Goal: Task Accomplishment & Management: Manage account settings

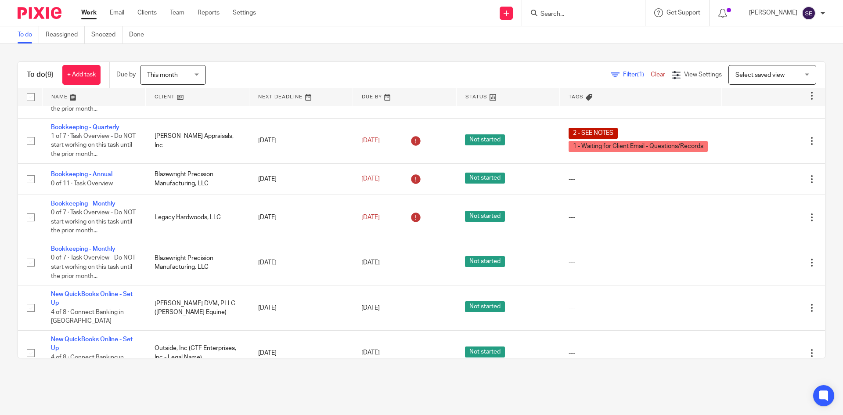
scroll to position [32, 0]
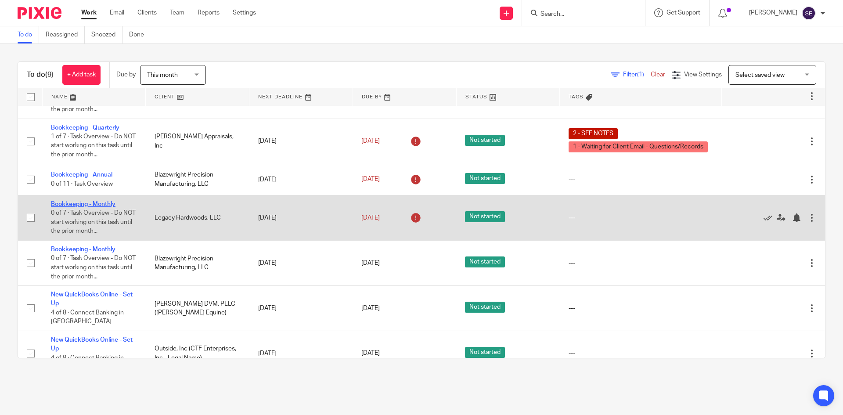
click at [102, 206] on link "Bookkeeping - Monthly" at bounding box center [83, 204] width 65 height 6
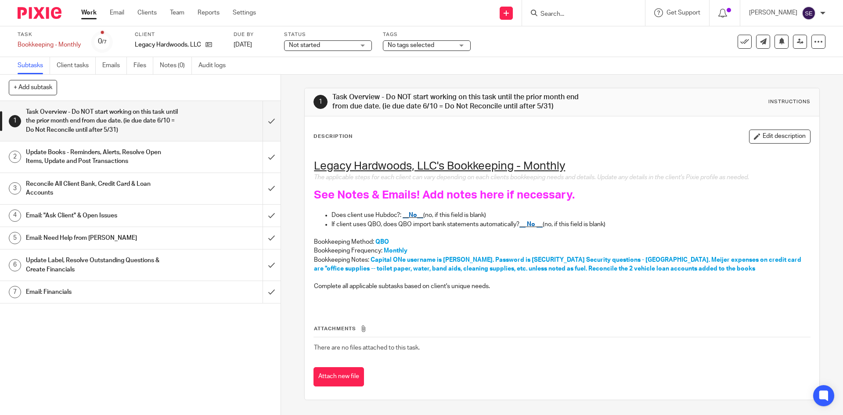
click at [145, 154] on h1 "Update Books - Reminders, Alerts, Resolve Open Items, Update and Post Transacti…" at bounding box center [102, 157] width 152 height 22
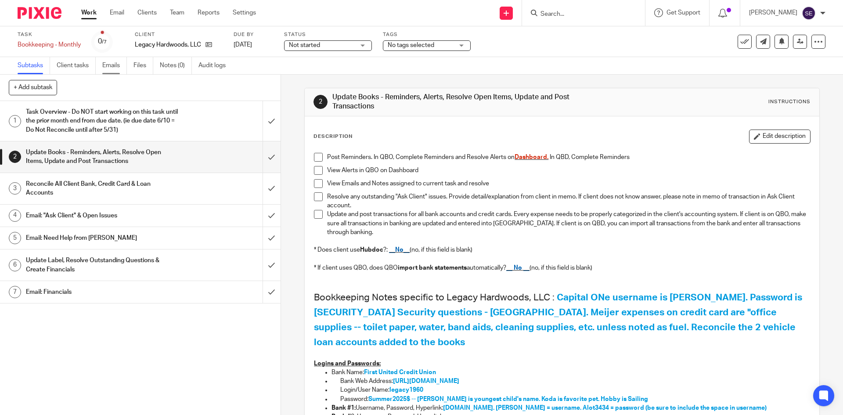
click at [115, 65] on link "Emails" at bounding box center [114, 65] width 25 height 17
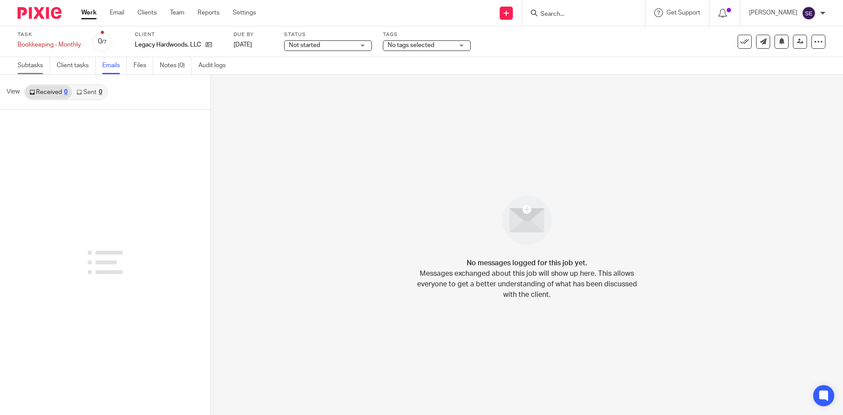
click at [35, 65] on link "Subtasks" at bounding box center [34, 65] width 32 height 17
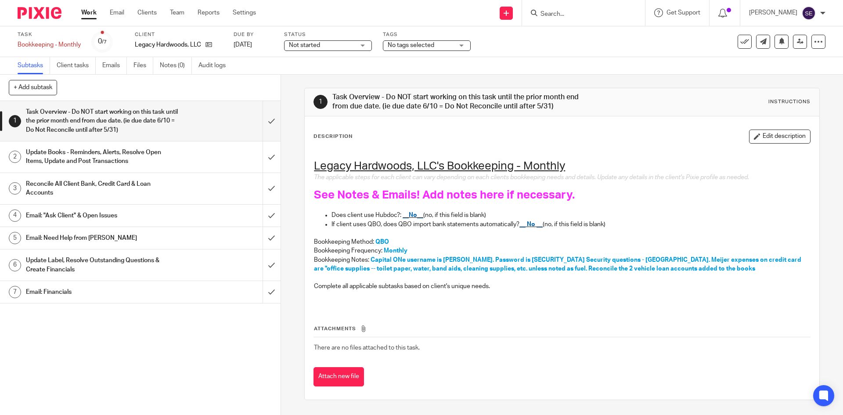
click at [189, 164] on div "Update Books - Reminders, Alerts, Resolve Open Items, Update and Post Transacti…" at bounding box center [140, 157] width 228 height 22
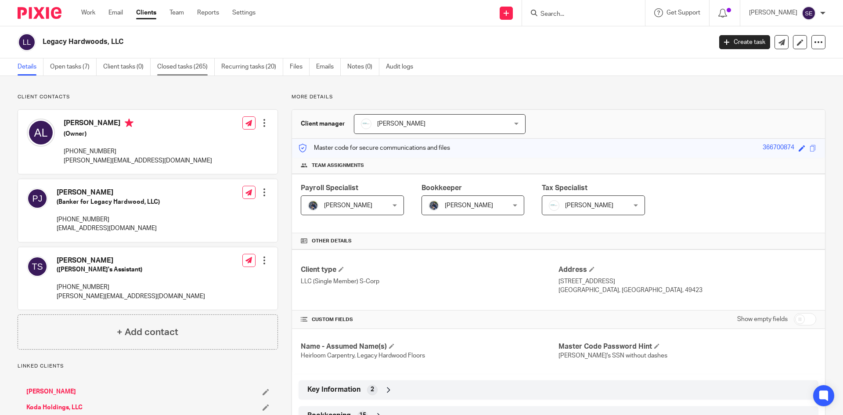
click at [186, 63] on link "Closed tasks (265)" at bounding box center [185, 66] width 57 height 17
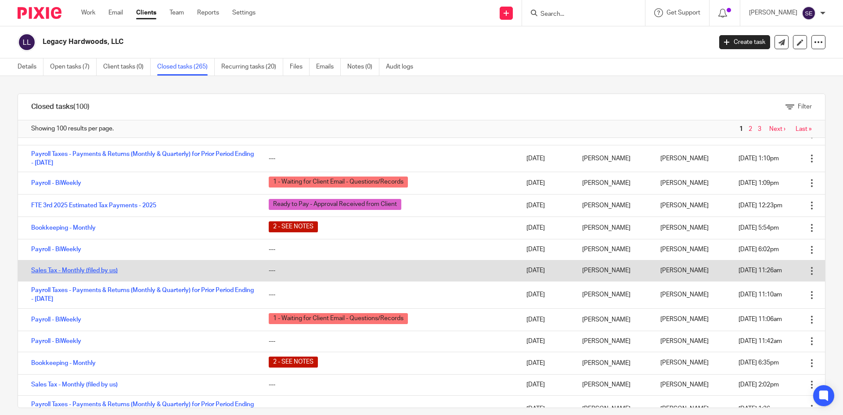
scroll to position [74, 0]
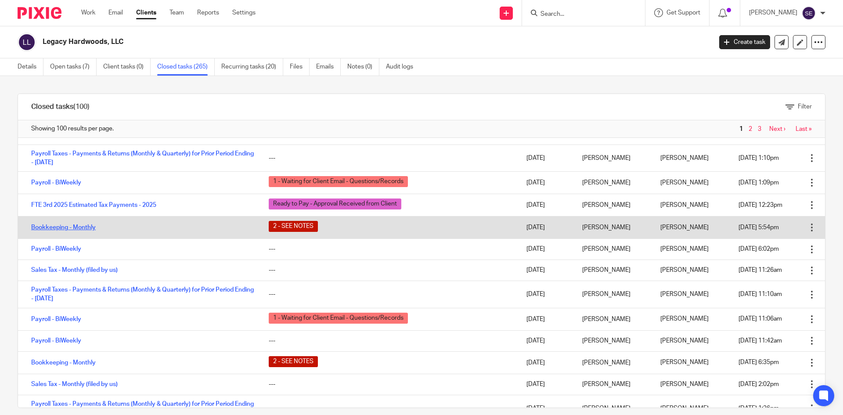
click at [75, 226] on link "Bookkeeping - Monthly" at bounding box center [63, 227] width 65 height 6
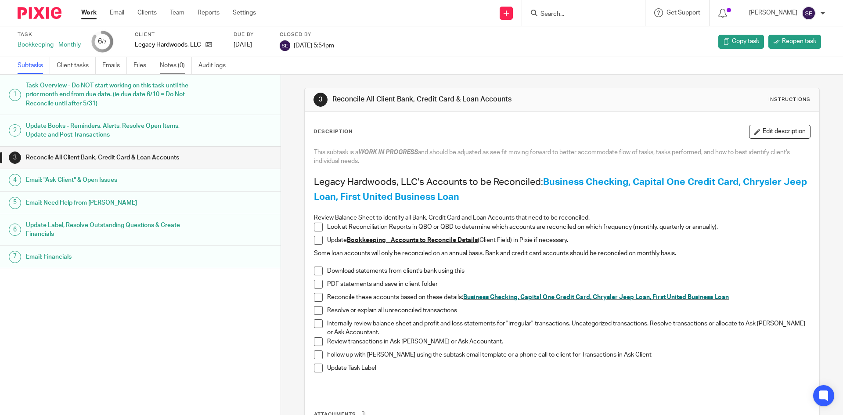
click at [189, 68] on link "Notes (0)" at bounding box center [176, 65] width 32 height 17
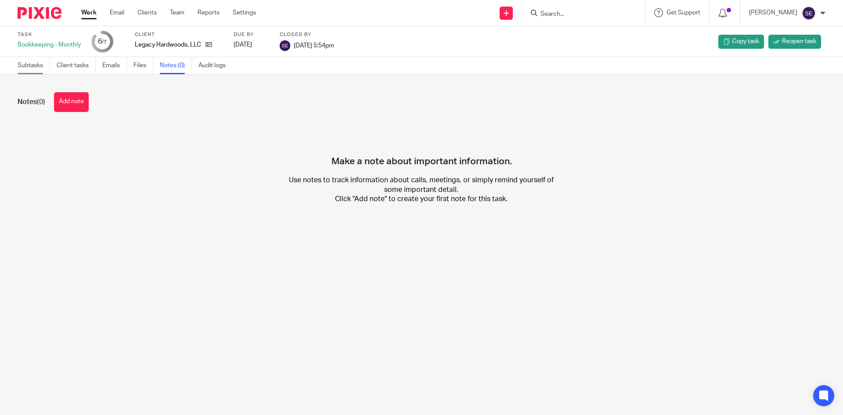
click at [36, 65] on link "Subtasks" at bounding box center [34, 65] width 32 height 17
click at [110, 65] on link "Emails" at bounding box center [114, 65] width 25 height 17
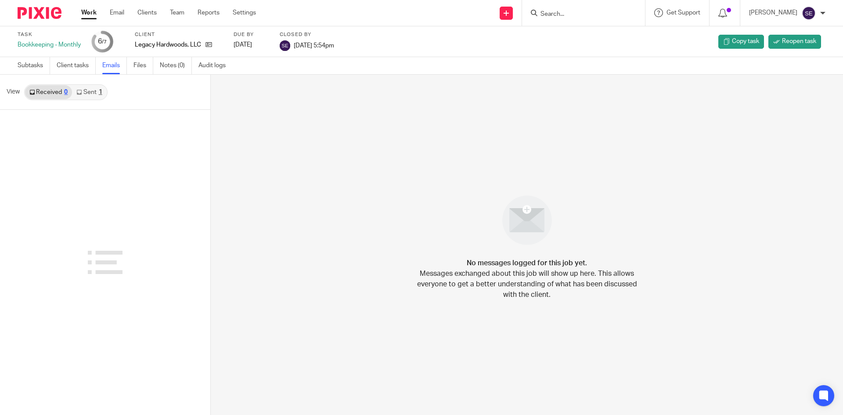
click at [85, 97] on link "Sent 1" at bounding box center [89, 92] width 34 height 14
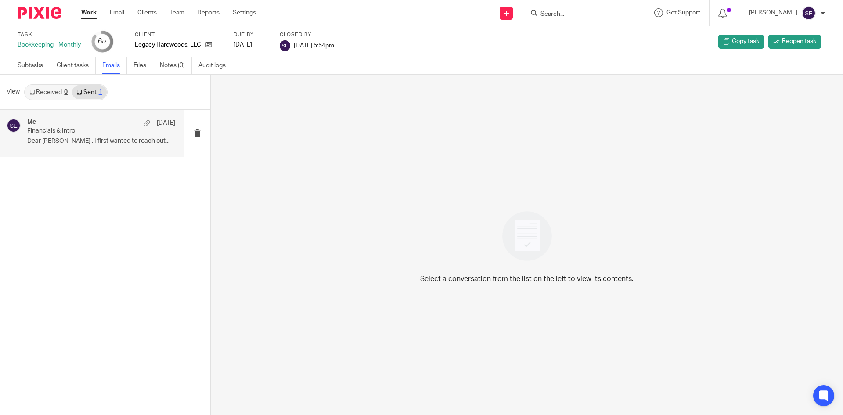
click at [79, 134] on p "Financials & Intro" at bounding box center [86, 130] width 119 height 7
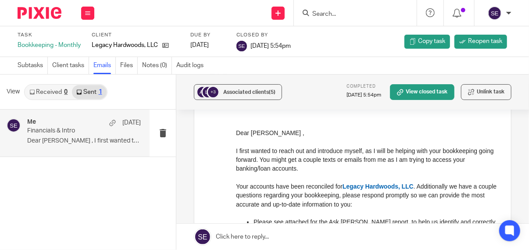
scroll to position [93, 0]
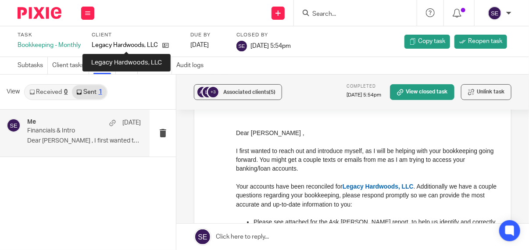
click at [147, 45] on p "Legacy Hardwoods, LLC" at bounding box center [125, 45] width 66 height 9
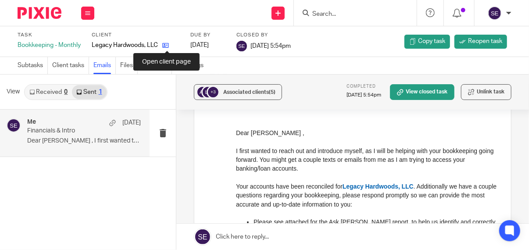
click at [169, 48] on icon at bounding box center [165, 45] width 7 height 7
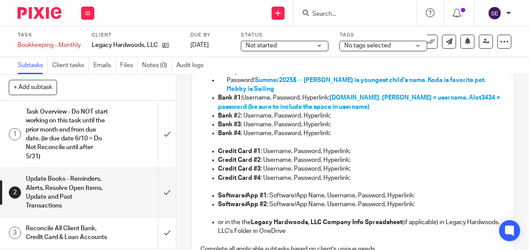
scroll to position [202, 0]
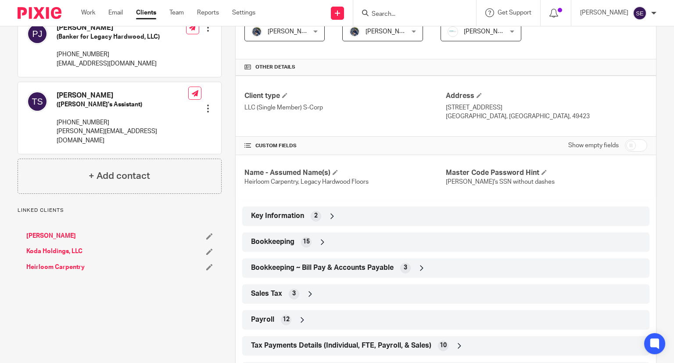
scroll to position [242, 0]
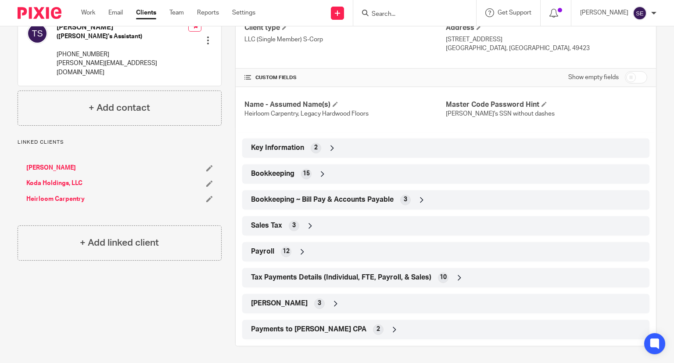
click at [283, 174] on span "Bookkeeping" at bounding box center [272, 173] width 43 height 9
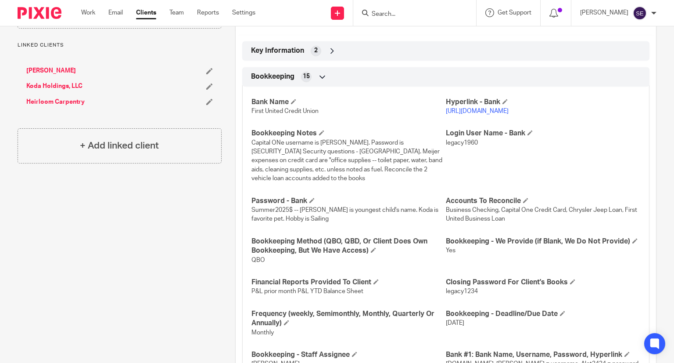
scroll to position [338, 0]
click at [479, 110] on link "https://www.itsme247.com/135/authentication/username" at bounding box center [477, 111] width 63 height 6
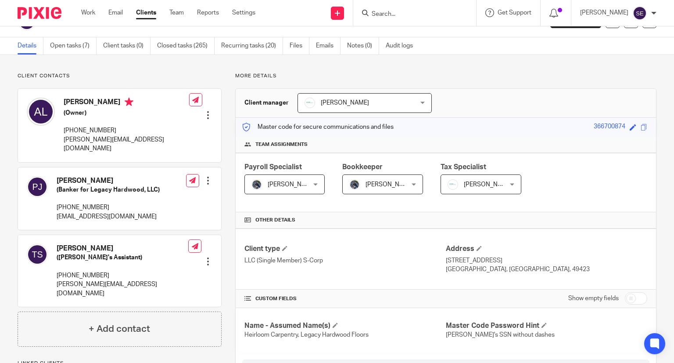
scroll to position [0, 0]
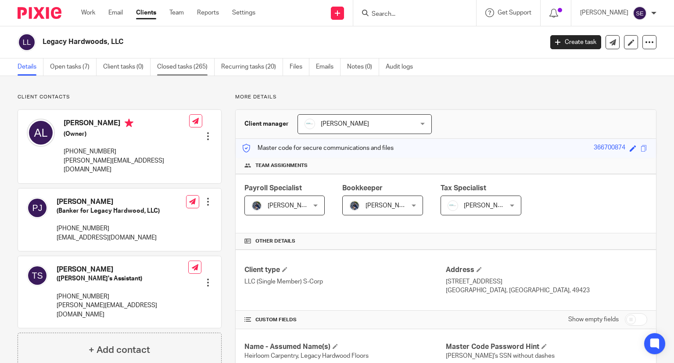
click at [186, 72] on link "Closed tasks (265)" at bounding box center [185, 66] width 57 height 17
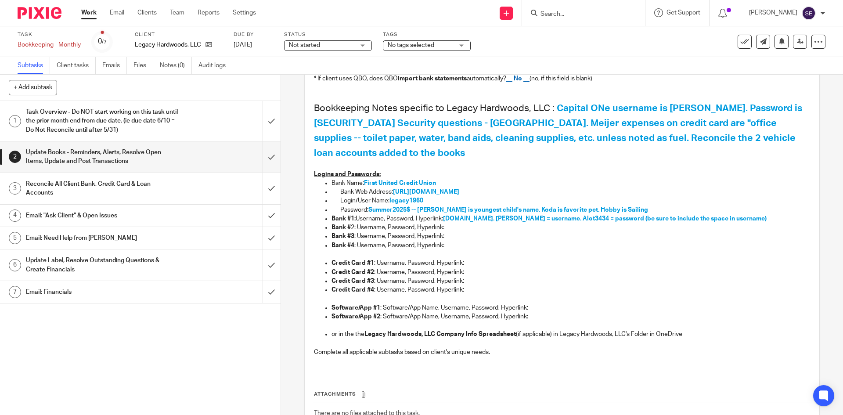
scroll to position [189, 0]
click at [127, 281] on link "7 Email: Financials" at bounding box center [131, 292] width 262 height 22
click at [147, 291] on h1 "Email: Financials" at bounding box center [102, 291] width 152 height 13
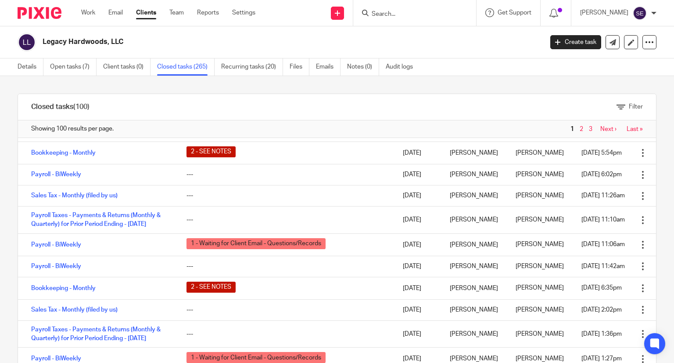
scroll to position [148, 0]
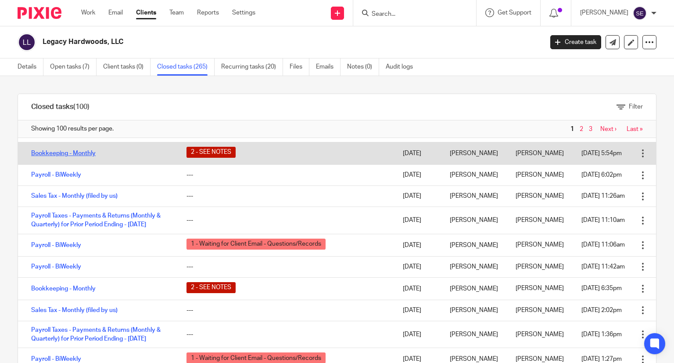
click at [70, 156] on link "Bookkeeping - Monthly" at bounding box center [63, 153] width 65 height 6
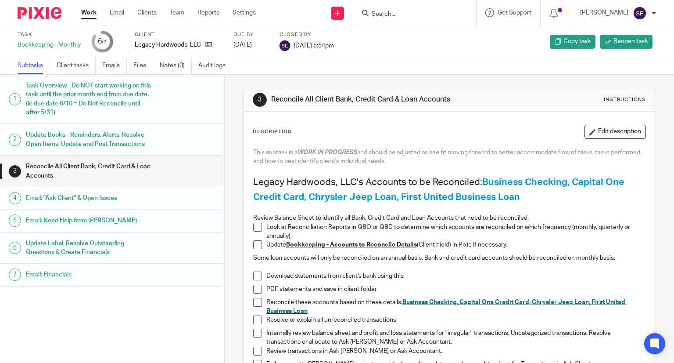
click at [173, 277] on div "Email: Financials" at bounding box center [121, 274] width 190 height 13
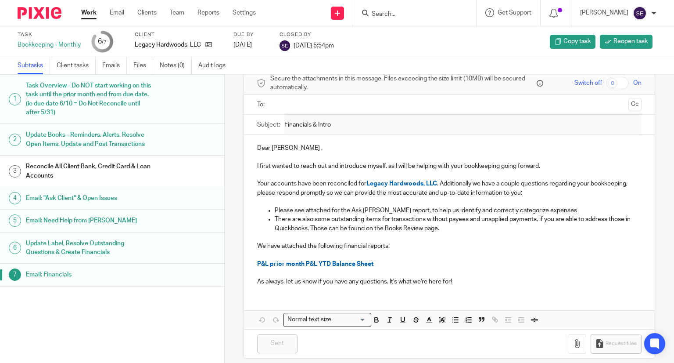
scroll to position [40, 0]
click at [117, 168] on h1 "Reconcile All Client Bank, Credit Card & Loan Accounts" at bounding box center [89, 171] width 126 height 22
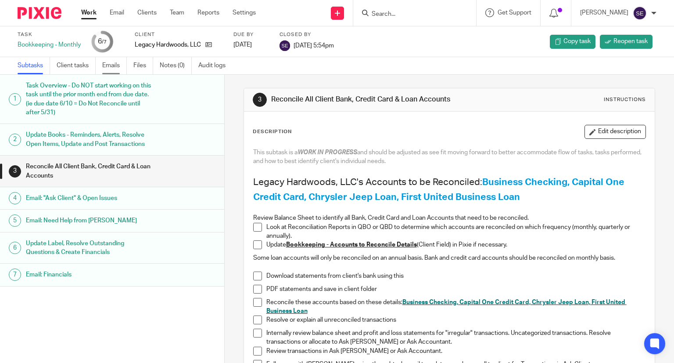
click at [110, 69] on link "Emails" at bounding box center [114, 65] width 25 height 17
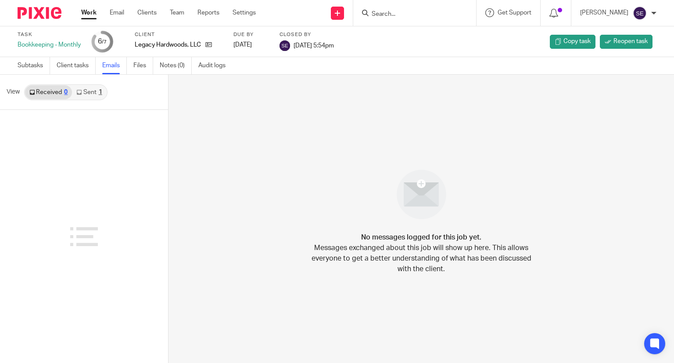
click at [93, 92] on link "Sent 1" at bounding box center [89, 92] width 34 height 14
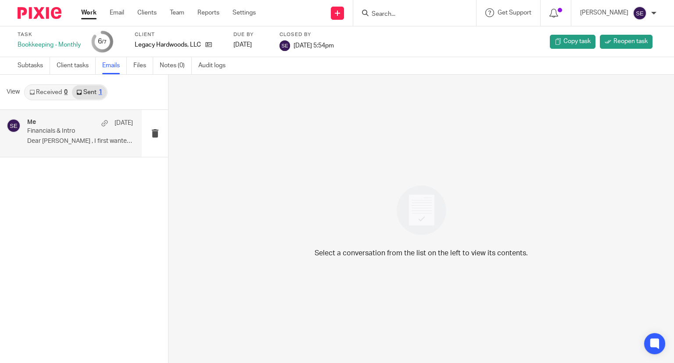
click at [79, 134] on p "Financials & Intro" at bounding box center [69, 130] width 85 height 7
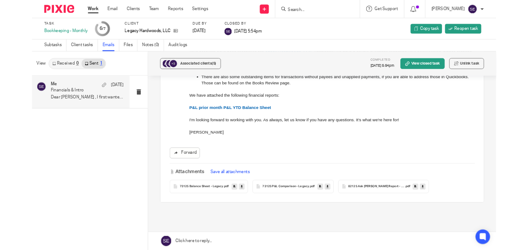
scroll to position [182, 0]
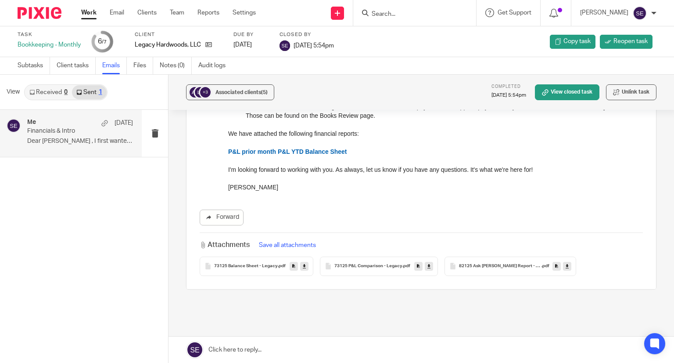
click at [303, 267] on icon at bounding box center [304, 265] width 3 height 7
click at [425, 266] on link at bounding box center [429, 266] width 8 height 9
click at [566, 266] on icon at bounding box center [567, 265] width 3 height 7
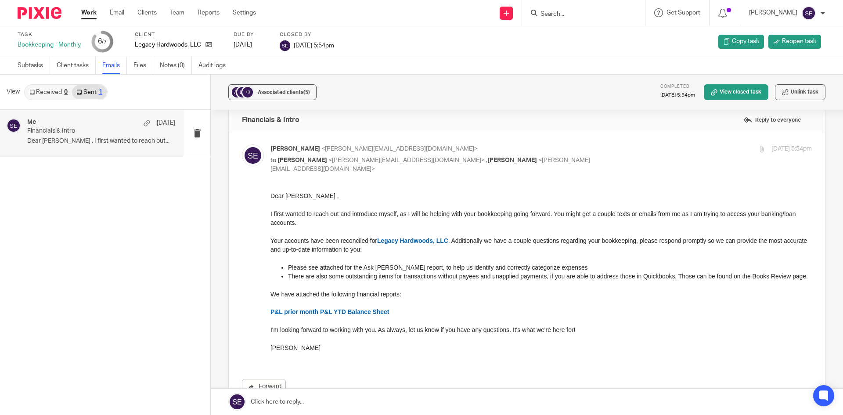
scroll to position [12, 0]
drag, startPoint x: 557, startPoint y: 268, endPoint x: 296, endPoint y: 268, distance: 261.1
click at [296, 268] on p "Please see attached for the Ask Andrew report, to help us identify and correctl…" at bounding box center [550, 267] width 524 height 9
click at [320, 280] on p "There are also some outstanding items for transactions without payees and unapp…" at bounding box center [550, 276] width 524 height 9
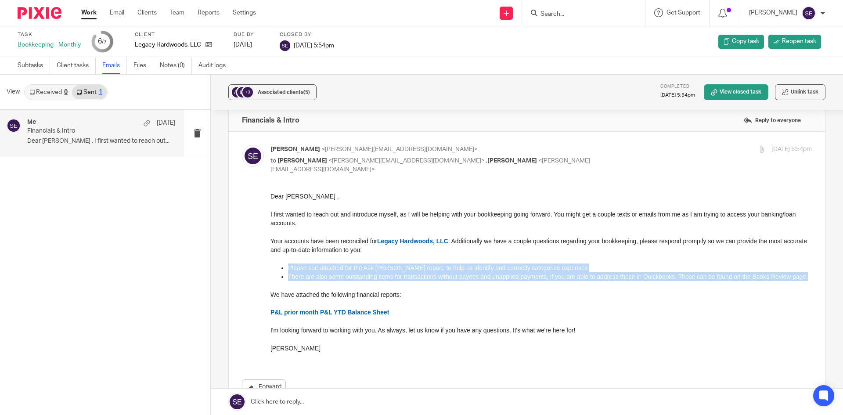
drag, startPoint x: 309, startPoint y: 281, endPoint x: 287, endPoint y: 265, distance: 27.4
click at [287, 265] on ul "Please see attached for the Ask Andrew report, to help us identify and correctl…" at bounding box center [540, 272] width 541 height 18
copy ul "Please see attached for the Ask Andrew report, to help us identify and correctl…"
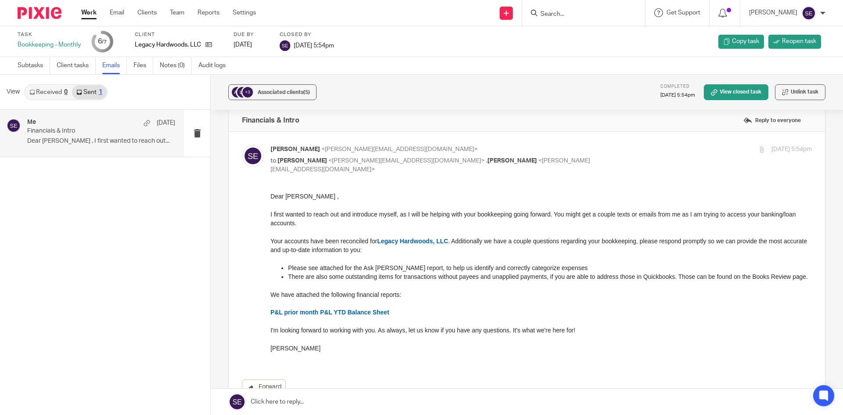
click at [416, 261] on div "Dear Andrew , I first wanted to reach out and introduce myself, as I will be he…" at bounding box center [540, 271] width 541 height 161
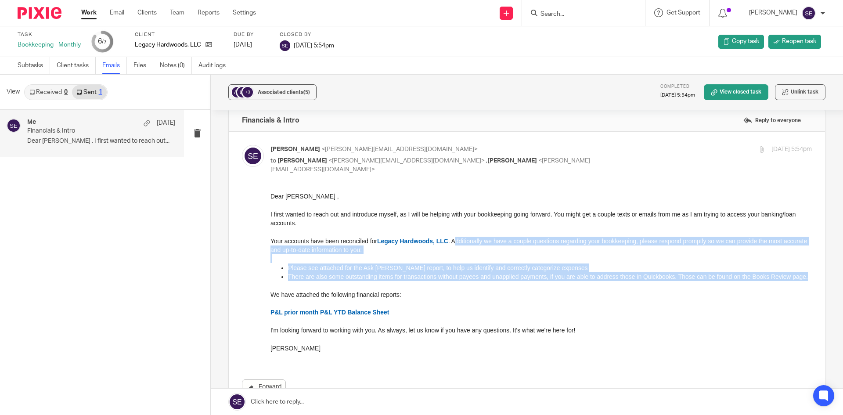
drag, startPoint x: 449, startPoint y: 240, endPoint x: 449, endPoint y: 286, distance: 46.5
click at [449, 286] on div "Dear Andrew , I first wanted to reach out and introduce myself, as I will be he…" at bounding box center [540, 271] width 541 height 161
copy div "Additionally we have a couple questions regarding your bookkeeping, please resp…"
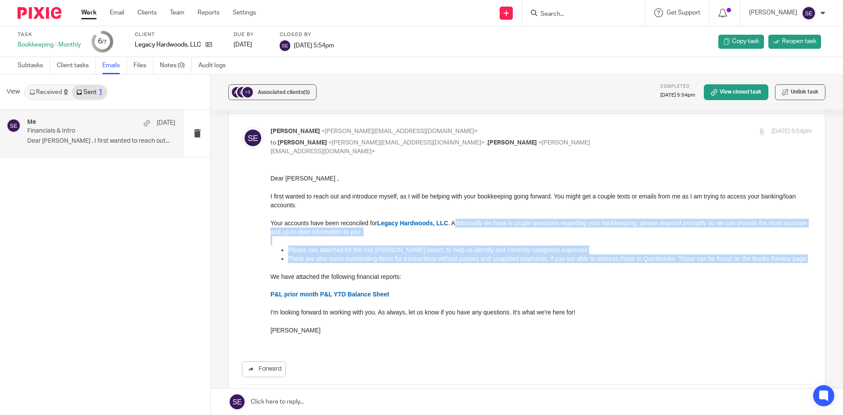
scroll to position [30, 0]
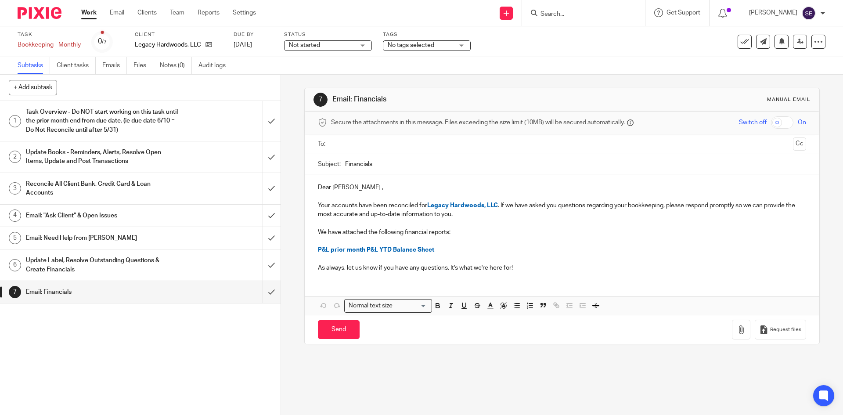
click at [451, 240] on p at bounding box center [562, 241] width 488 height 9
click at [412, 263] on p "As always, let us know if you have any questions. It's what we're here for!" at bounding box center [562, 267] width 488 height 9
click at [393, 258] on p at bounding box center [562, 258] width 488 height 9
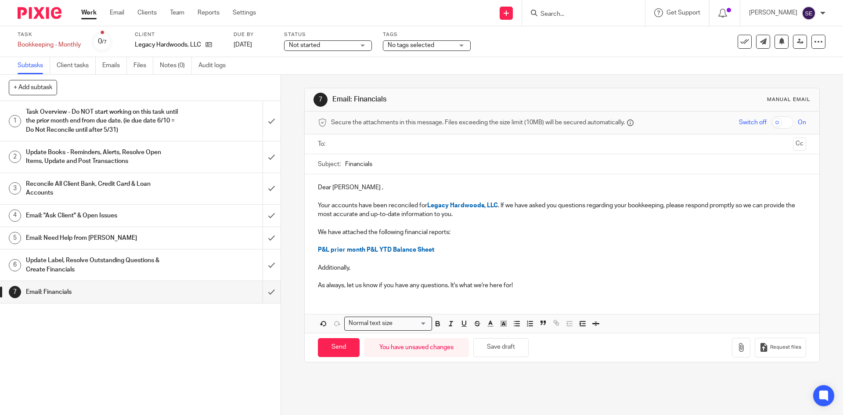
click at [494, 227] on p at bounding box center [562, 223] width 488 height 9
click at [501, 268] on p "Additionally," at bounding box center [562, 267] width 488 height 9
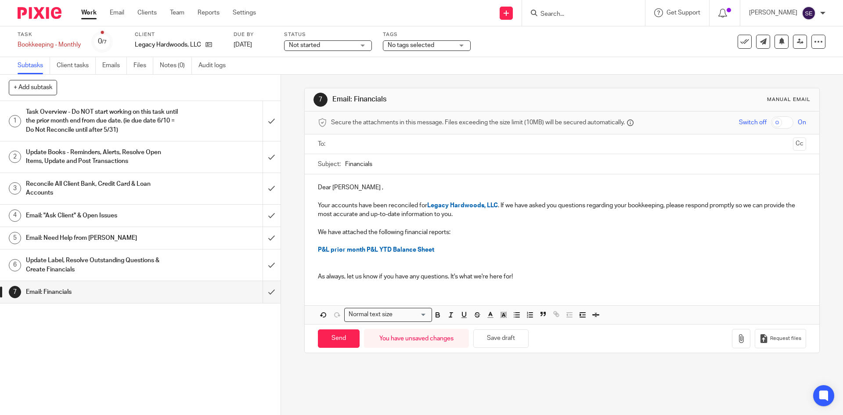
click at [476, 231] on p "We have attached the following financial reports:" at bounding box center [562, 232] width 488 height 9
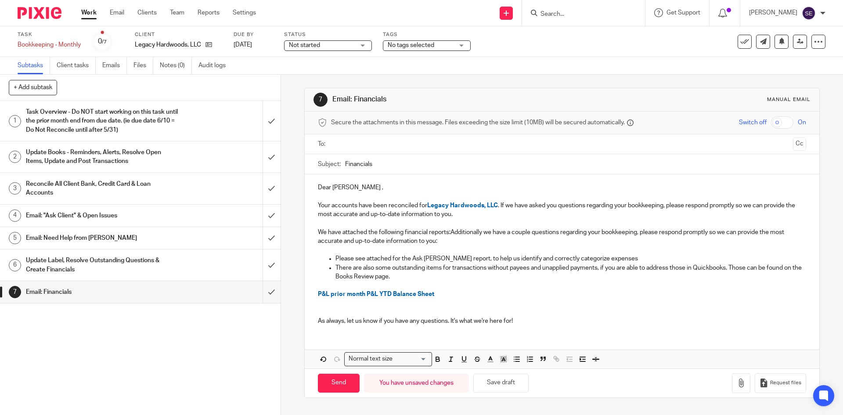
click at [446, 232] on p "We have attached the following financial reports:Additionally we have a couple …" at bounding box center [562, 237] width 488 height 18
click at [445, 232] on p "We have attached the following financial reports:Additionally we have a couple …" at bounding box center [562, 237] width 488 height 18
click at [92, 212] on h1 "Email: "Ask Client" & Open Issues" at bounding box center [102, 215] width 152 height 13
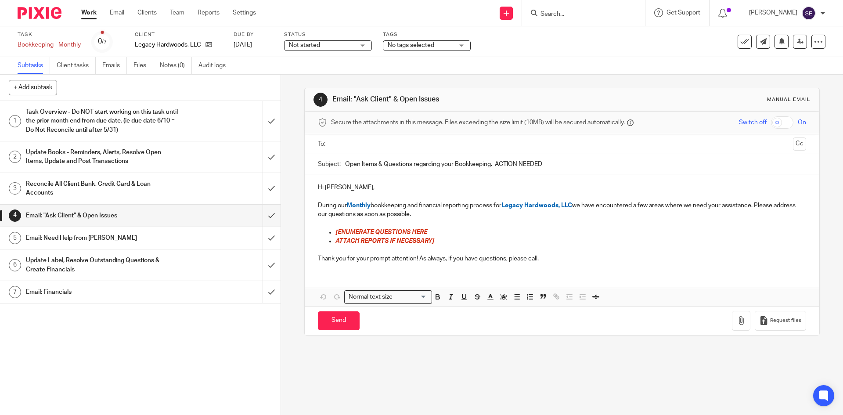
click at [112, 259] on h1 "Update Label, Resolve Outstanding Questions & Create Financials" at bounding box center [102, 265] width 152 height 22
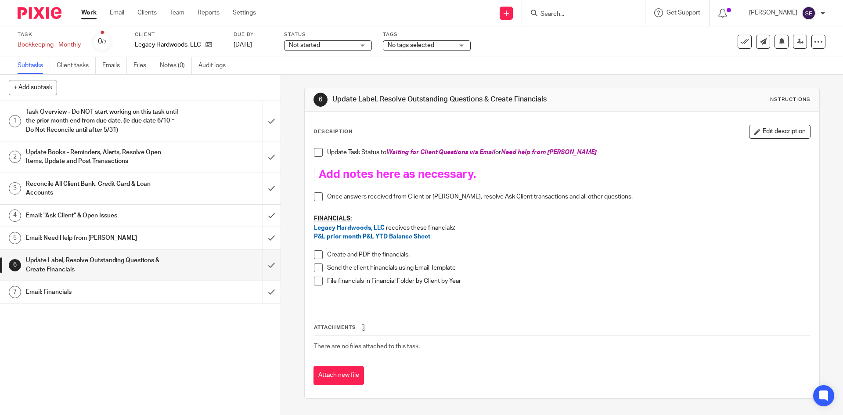
click at [169, 295] on h1 "Email: Financials" at bounding box center [102, 291] width 152 height 13
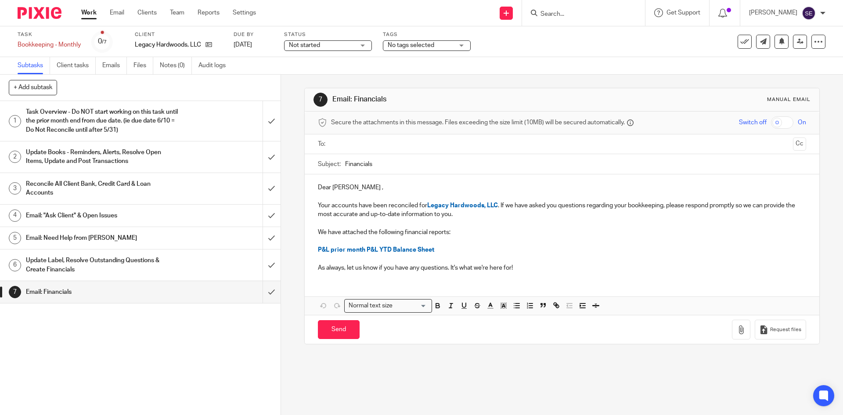
drag, startPoint x: 474, startPoint y: 214, endPoint x: 499, endPoint y: 206, distance: 26.8
click at [499, 206] on p "Your accounts have been reconciled for Legacy Hardwoods, LLC . If we have asked…" at bounding box center [562, 210] width 488 height 18
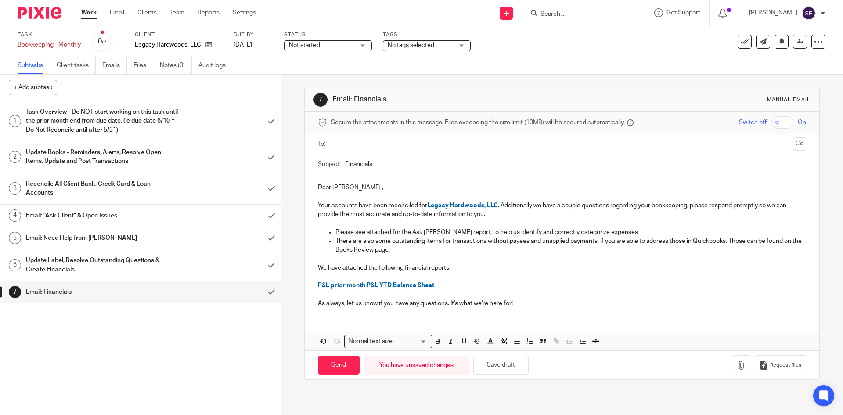
click at [467, 272] on p at bounding box center [562, 276] width 488 height 9
click at [618, 319] on div "Dear Andrew , Your accounts have been reconciled for Legacy Hardwoods, LLC . Ad…" at bounding box center [562, 262] width 514 height 176
click at [732, 358] on button "button" at bounding box center [741, 365] width 18 height 20
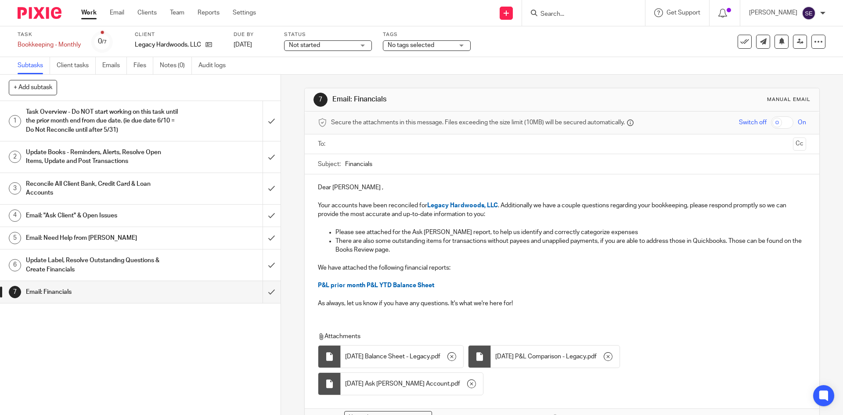
click at [348, 147] on input "text" at bounding box center [561, 144] width 455 height 10
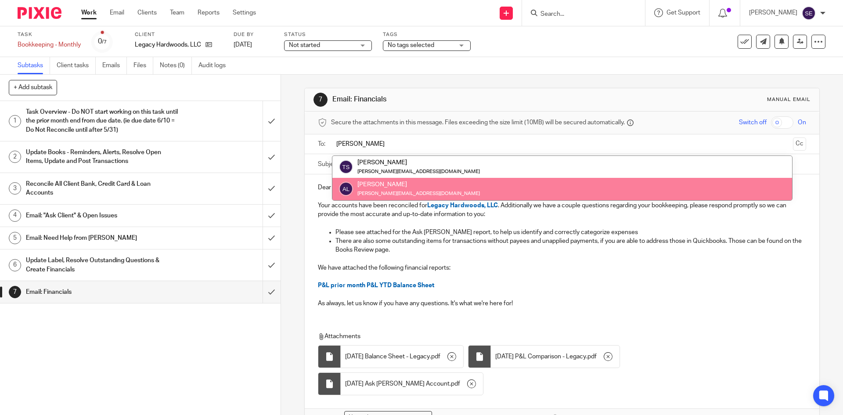
type input "Andre"
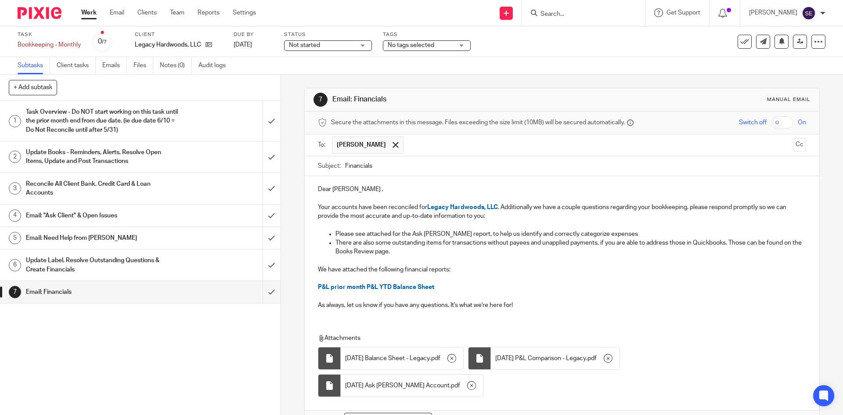
click at [437, 149] on input "text" at bounding box center [598, 144] width 381 height 17
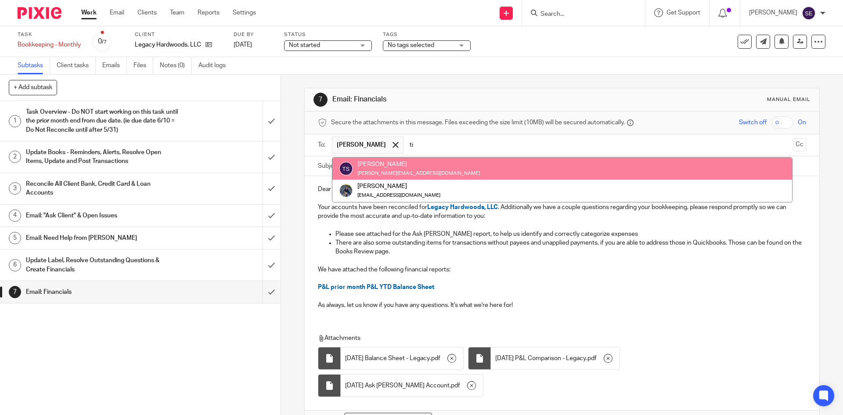
click at [421, 159] on li "Tina Shunk andrew@legacyhardwoods.com" at bounding box center [562, 169] width 460 height 22
click at [423, 170] on div "andrew@legacyhardwoods.com" at bounding box center [418, 173] width 122 height 9
click at [420, 168] on div "Tina Shunk" at bounding box center [418, 164] width 122 height 9
click at [418, 171] on small "andrew@legacyhardwoods.com" at bounding box center [418, 173] width 122 height 5
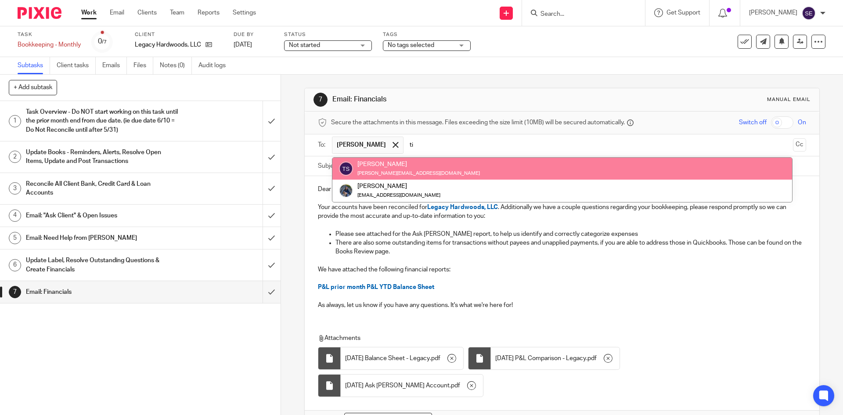
click at [445, 169] on div "Tina Shunk andrew@legacyhardwoods.com" at bounding box center [562, 169] width 446 height 18
click at [474, 147] on input "ti" at bounding box center [598, 144] width 381 height 17
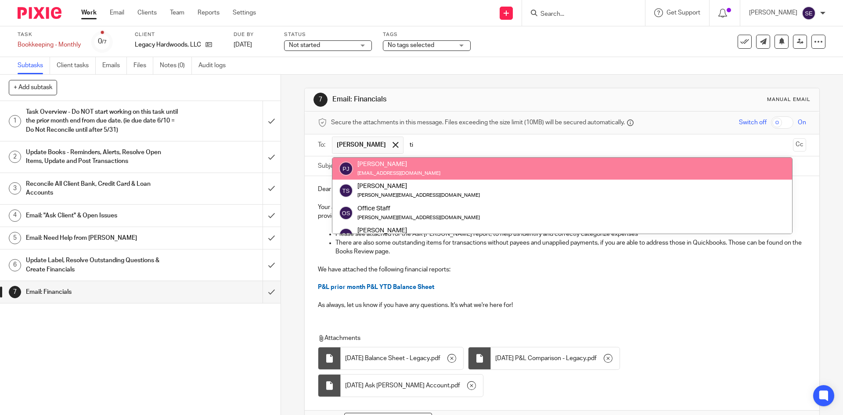
type input "t"
type input "ti"
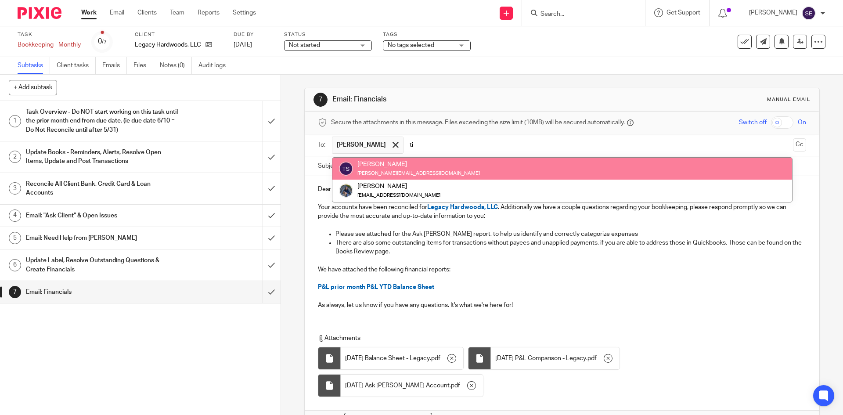
click at [436, 159] on li "Tina Shunk andrew@legacyhardwoods.com" at bounding box center [562, 169] width 460 height 22
drag, startPoint x: 427, startPoint y: 146, endPoint x: 407, endPoint y: 153, distance: 21.7
click at [407, 153] on ul "Andrew Lotterman ti" at bounding box center [562, 145] width 460 height 22
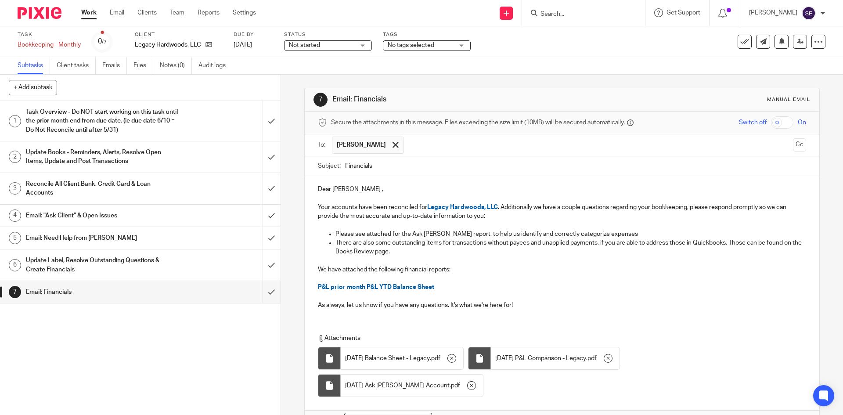
click at [410, 208] on p "Your accounts have been reconciled for Legacy Hardwoods, LLC . Additionally we …" at bounding box center [562, 212] width 488 height 18
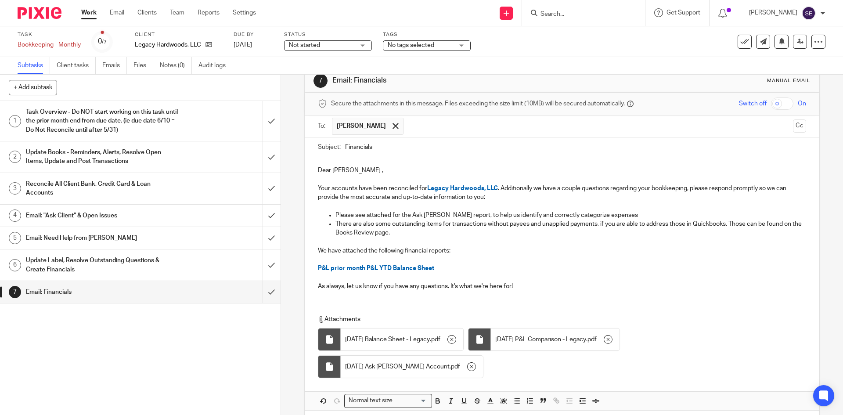
scroll to position [29, 0]
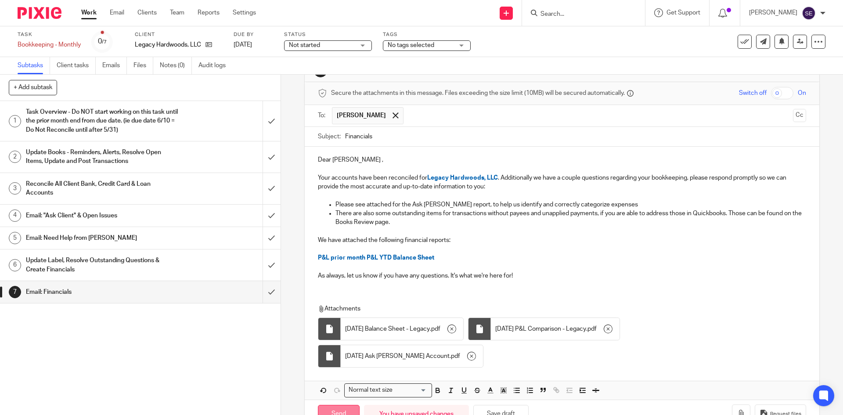
click at [325, 405] on input "Send" at bounding box center [339, 414] width 42 height 19
type input "Sent"
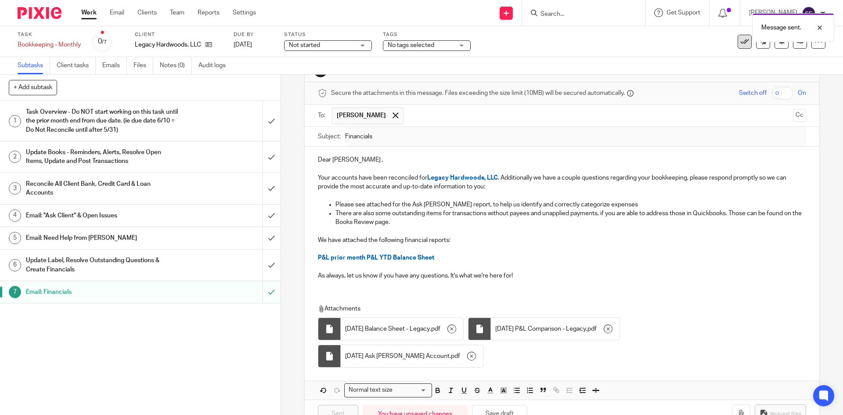
click at [740, 43] on icon at bounding box center [744, 41] width 9 height 9
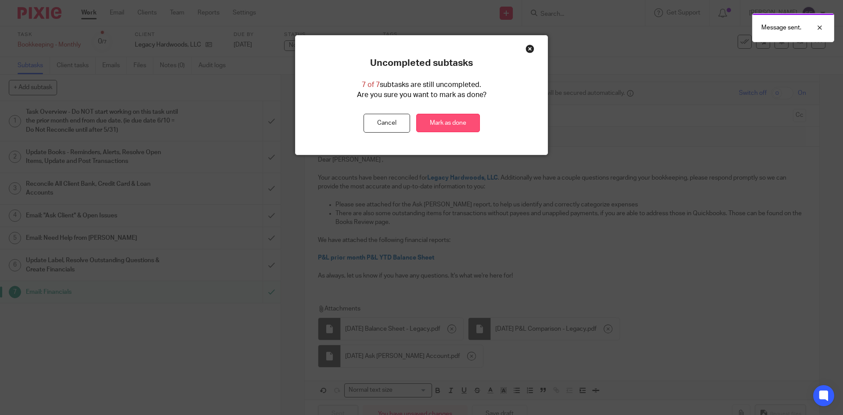
click at [474, 119] on link "Mark as done" at bounding box center [448, 123] width 64 height 19
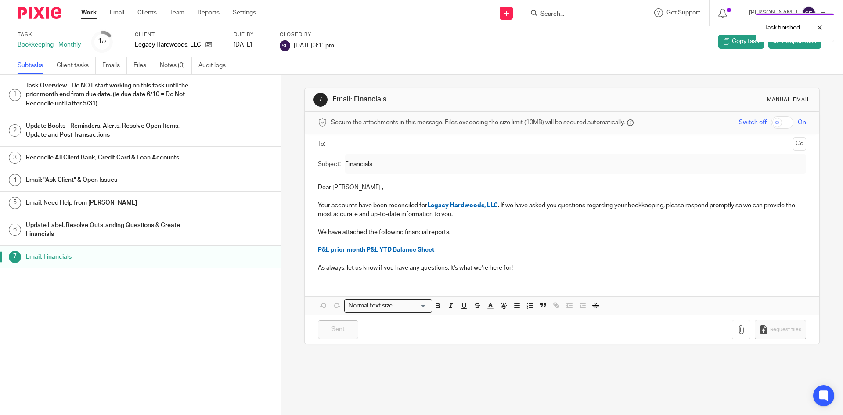
click at [237, 93] on div "Task Overview - Do NOT start working on this task until the prior month end fro…" at bounding box center [149, 94] width 246 height 31
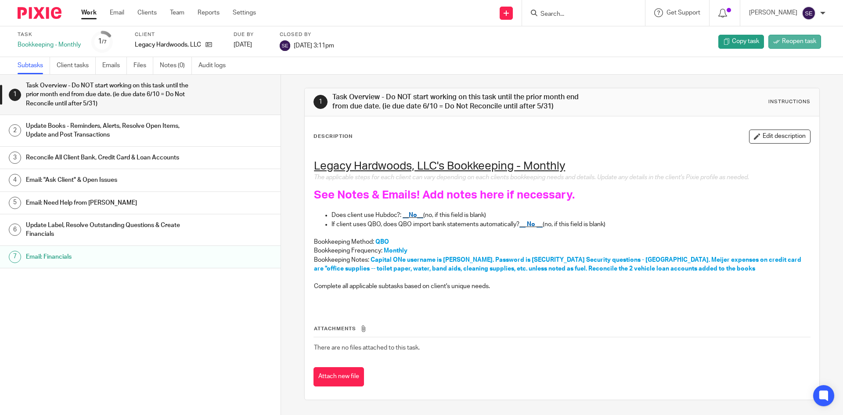
click at [770, 37] on link "Reopen task" at bounding box center [794, 42] width 53 height 14
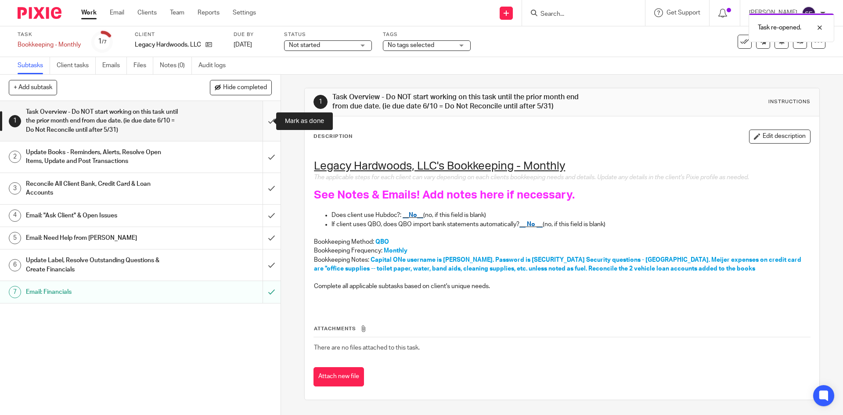
click at [263, 133] on input "submit" at bounding box center [140, 121] width 280 height 40
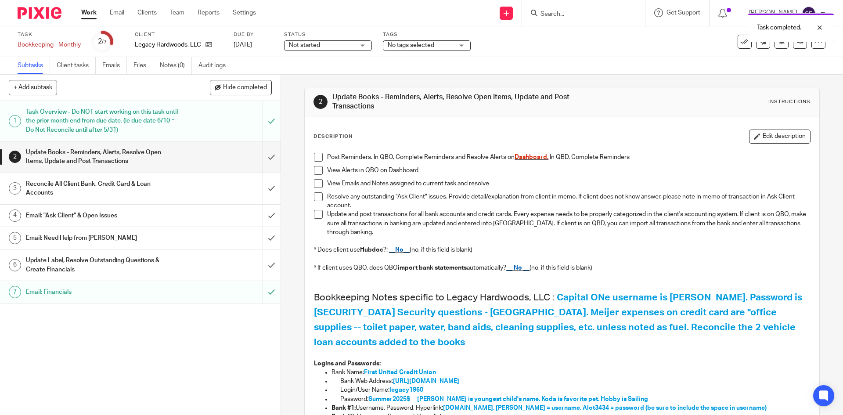
click at [258, 153] on input "submit" at bounding box center [140, 156] width 280 height 31
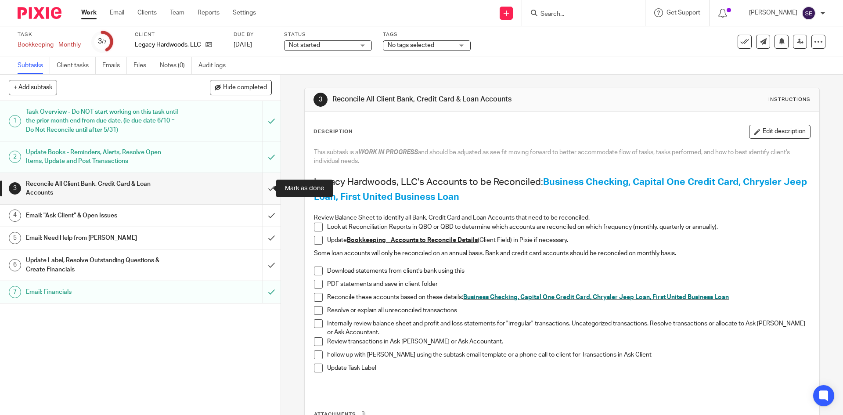
click at [261, 185] on input "submit" at bounding box center [140, 188] width 280 height 31
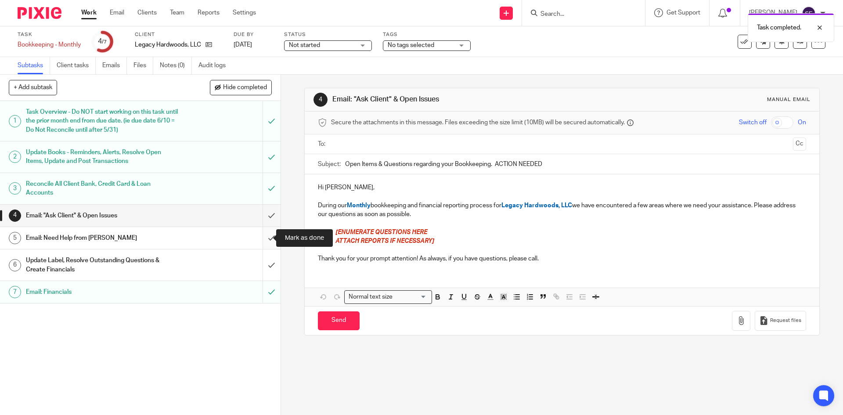
click at [262, 237] on input "submit" at bounding box center [140, 238] width 280 height 22
click at [223, 209] on div "Email: "Ask Client" & Open Issues" at bounding box center [140, 215] width 228 height 13
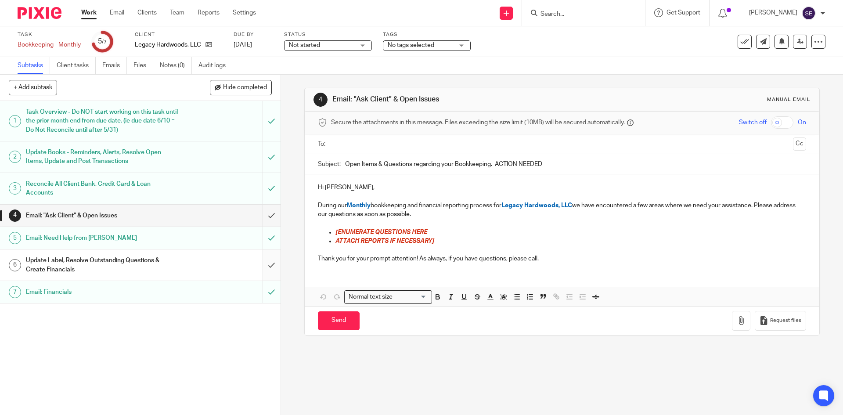
click at [261, 271] on input "submit" at bounding box center [140, 264] width 280 height 31
click at [452, 223] on p at bounding box center [562, 223] width 488 height 9
drag, startPoint x: 427, startPoint y: 230, endPoint x: 333, endPoint y: 233, distance: 94.4
click at [335, 233] on p "[ENUMERATE QUESTIONS HERE" at bounding box center [570, 232] width 470 height 9
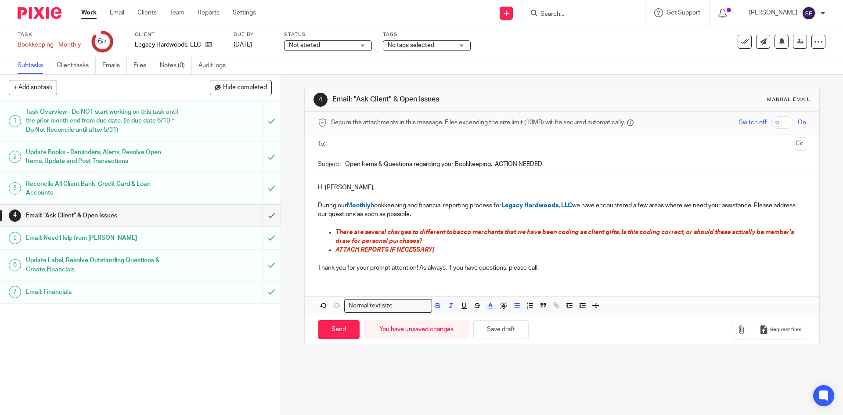
click at [436, 253] on p "ATTACH REPORTS IF NECESSARY]" at bounding box center [570, 249] width 470 height 9
drag, startPoint x: 438, startPoint y: 250, endPoint x: 334, endPoint y: 250, distance: 104.0
click at [335, 250] on p "ATTACH REPORTS IF NECESSARY]" at bounding box center [570, 249] width 470 height 9
click at [383, 144] on input "text" at bounding box center [561, 144] width 455 height 10
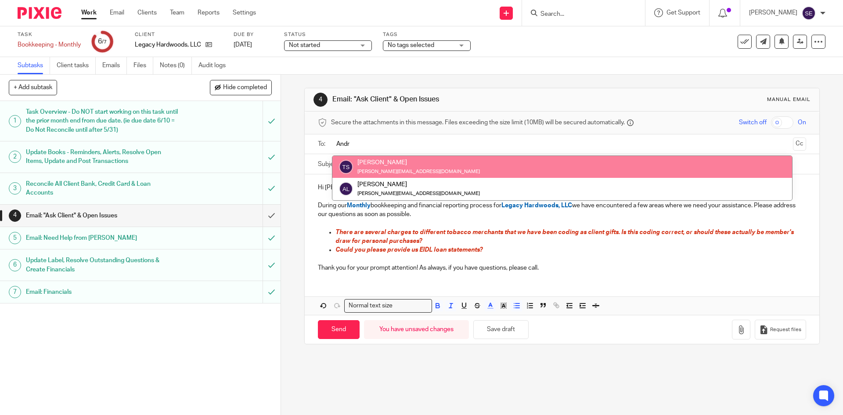
type input "Andr"
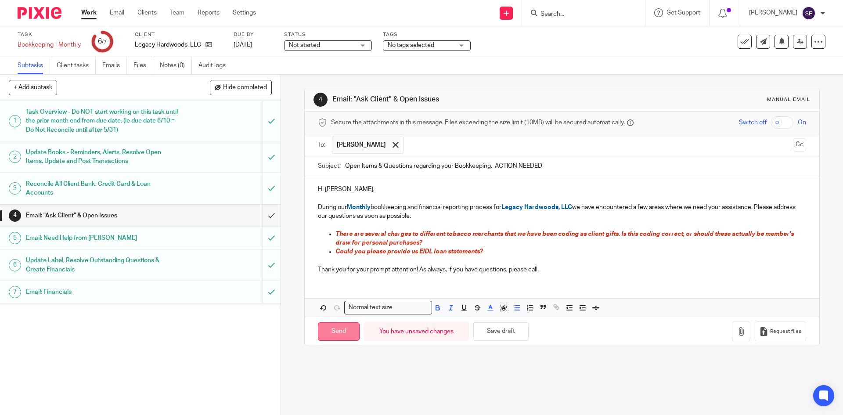
click at [345, 330] on input "Send" at bounding box center [339, 331] width 42 height 19
type input "Sent"
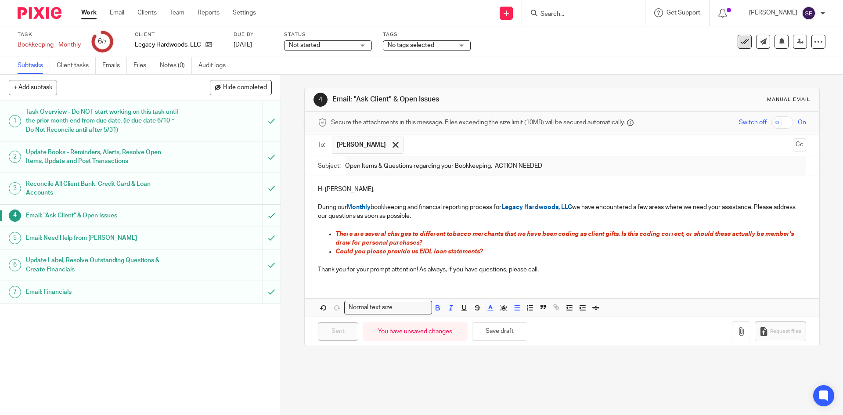
click at [744, 40] on button at bounding box center [744, 42] width 14 height 14
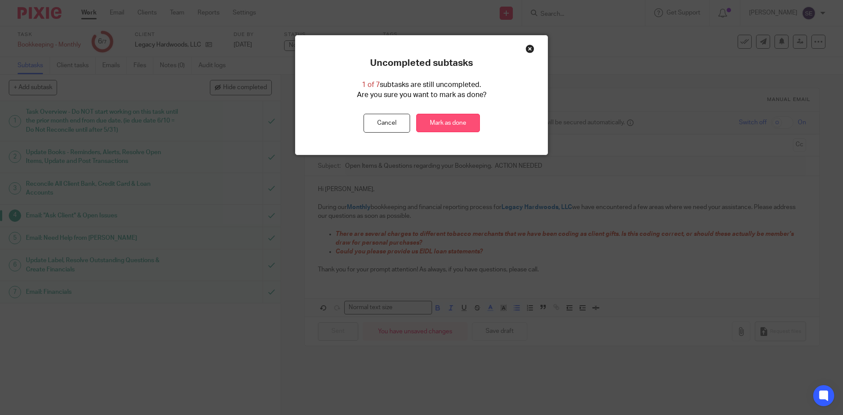
click at [443, 123] on link "Mark as done" at bounding box center [448, 123] width 64 height 19
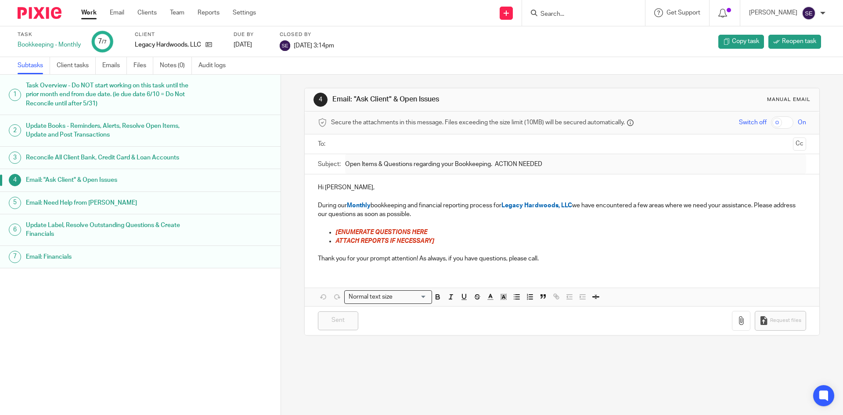
click at [93, 11] on link "Work" at bounding box center [88, 12] width 15 height 9
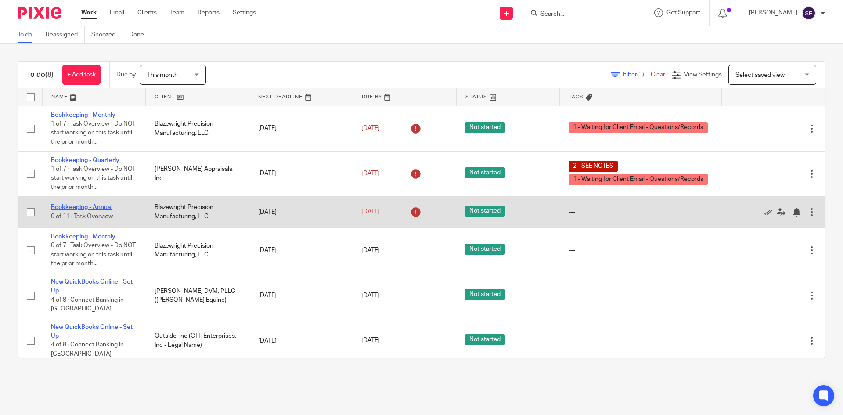
click at [78, 207] on link "Bookkeeping - Annual" at bounding box center [81, 207] width 61 height 6
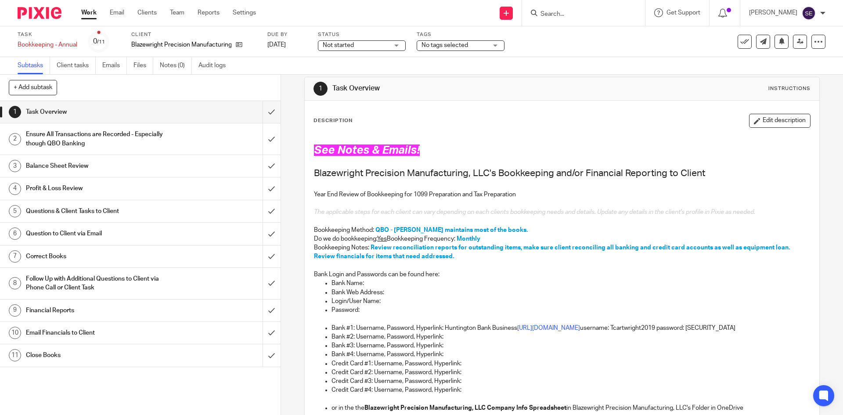
scroll to position [11, 0]
click at [136, 130] on h1 "Ensure All Transactions are Recorded - Especially though QBO Banking" at bounding box center [102, 139] width 152 height 22
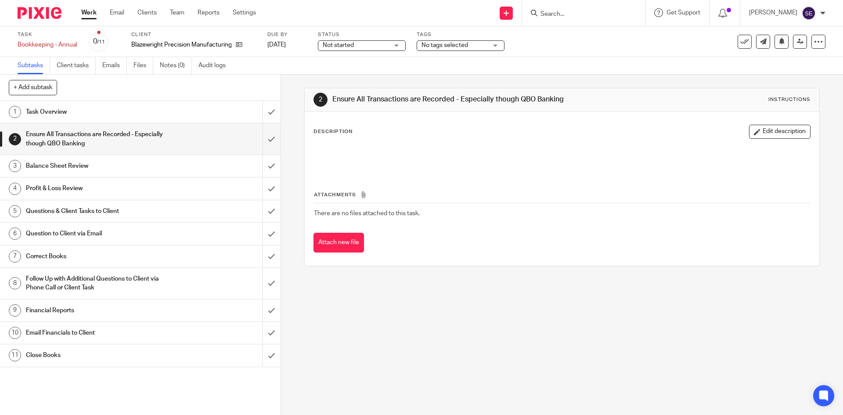
click at [140, 160] on h1 "Balance Sheet Review" at bounding box center [102, 165] width 152 height 13
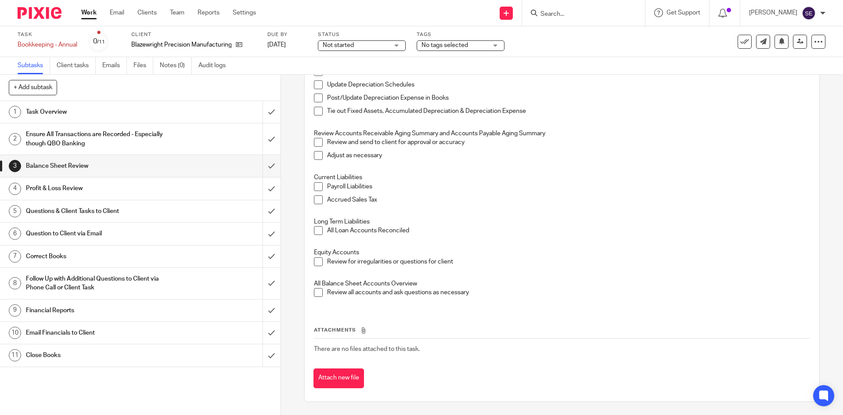
scroll to position [205, 0]
click at [95, 17] on link "Work" at bounding box center [88, 12] width 15 height 9
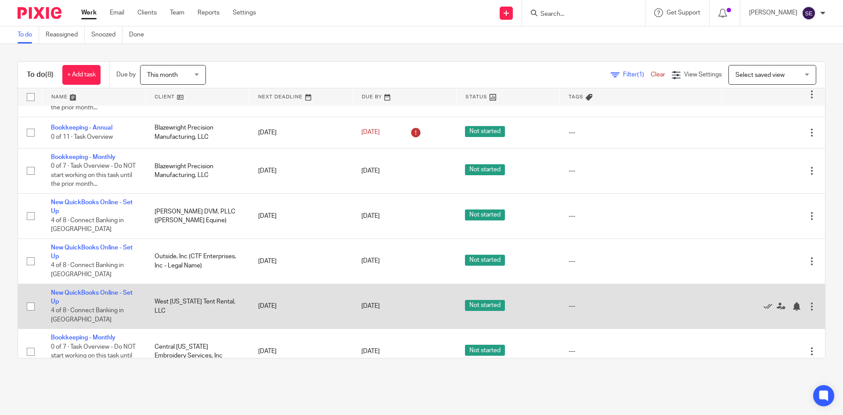
scroll to position [95, 0]
